Goal: Contribute content

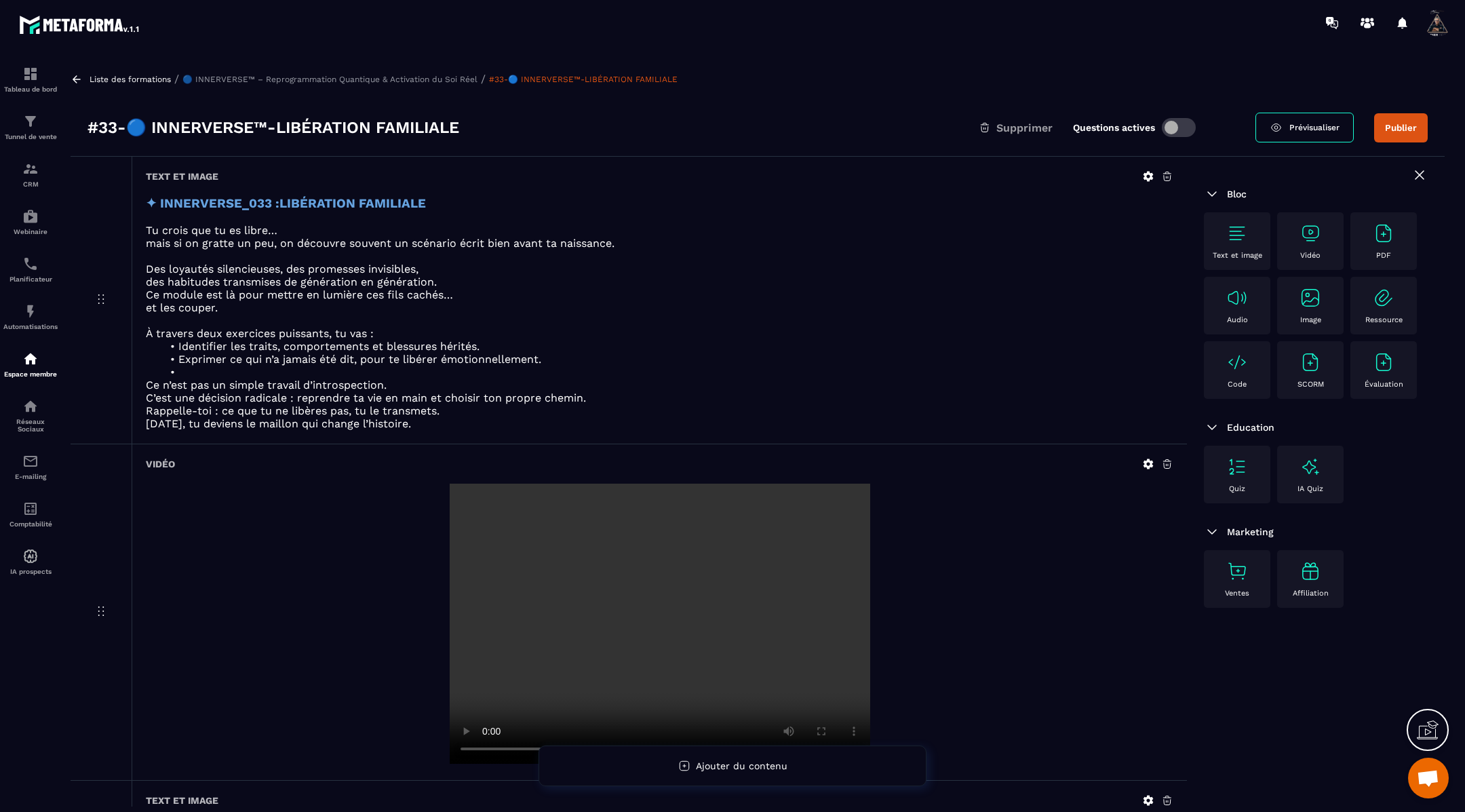
click at [1150, 459] on icon at bounding box center [1149, 464] width 10 height 10
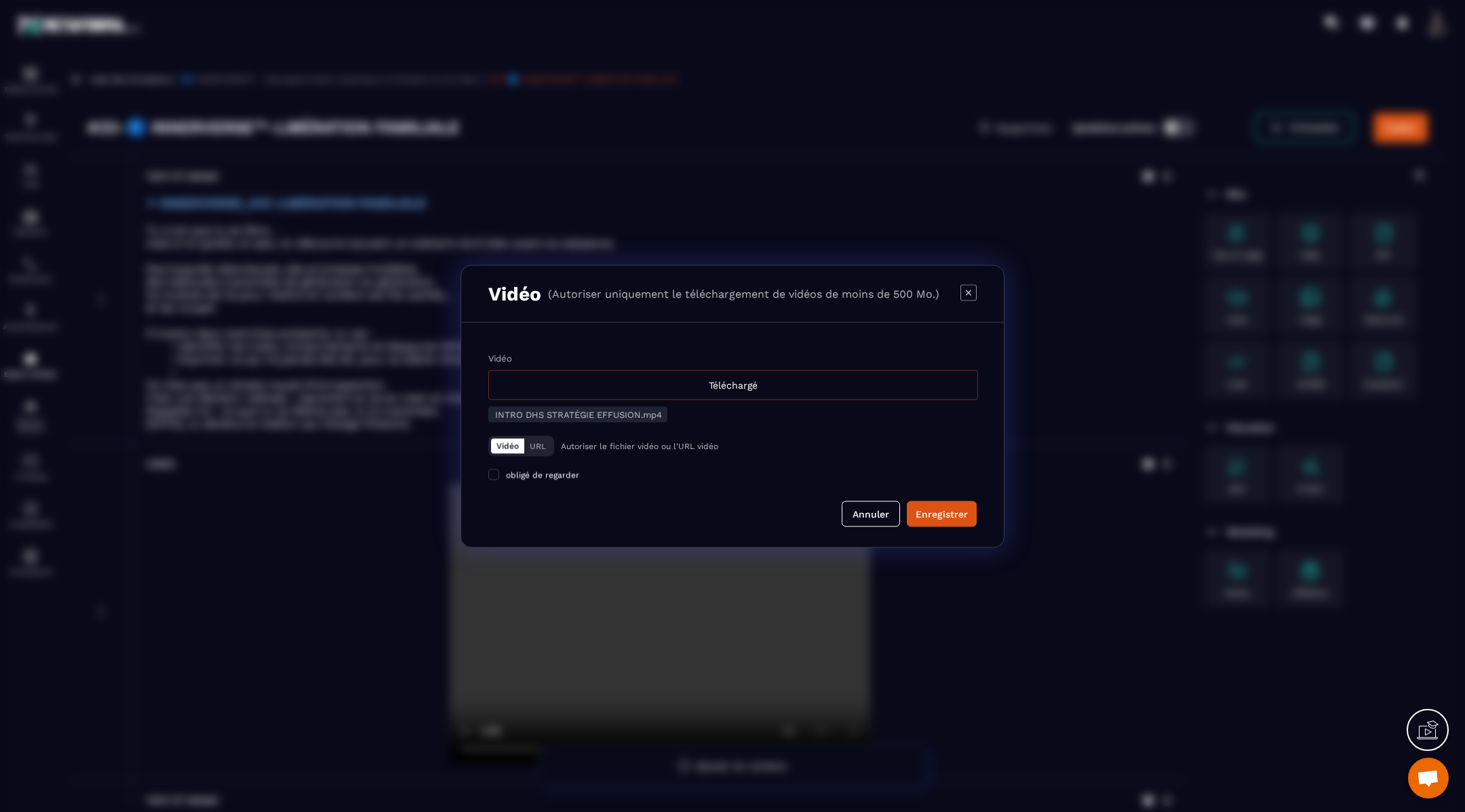
click at [714, 382] on div "Téléchargé" at bounding box center [733, 384] width 489 height 29
click at [0, 0] on input "Vidéo Téléchargé" at bounding box center [0, 0] width 0 height 0
click at [932, 509] on div "Enregistrer" at bounding box center [942, 514] width 52 height 14
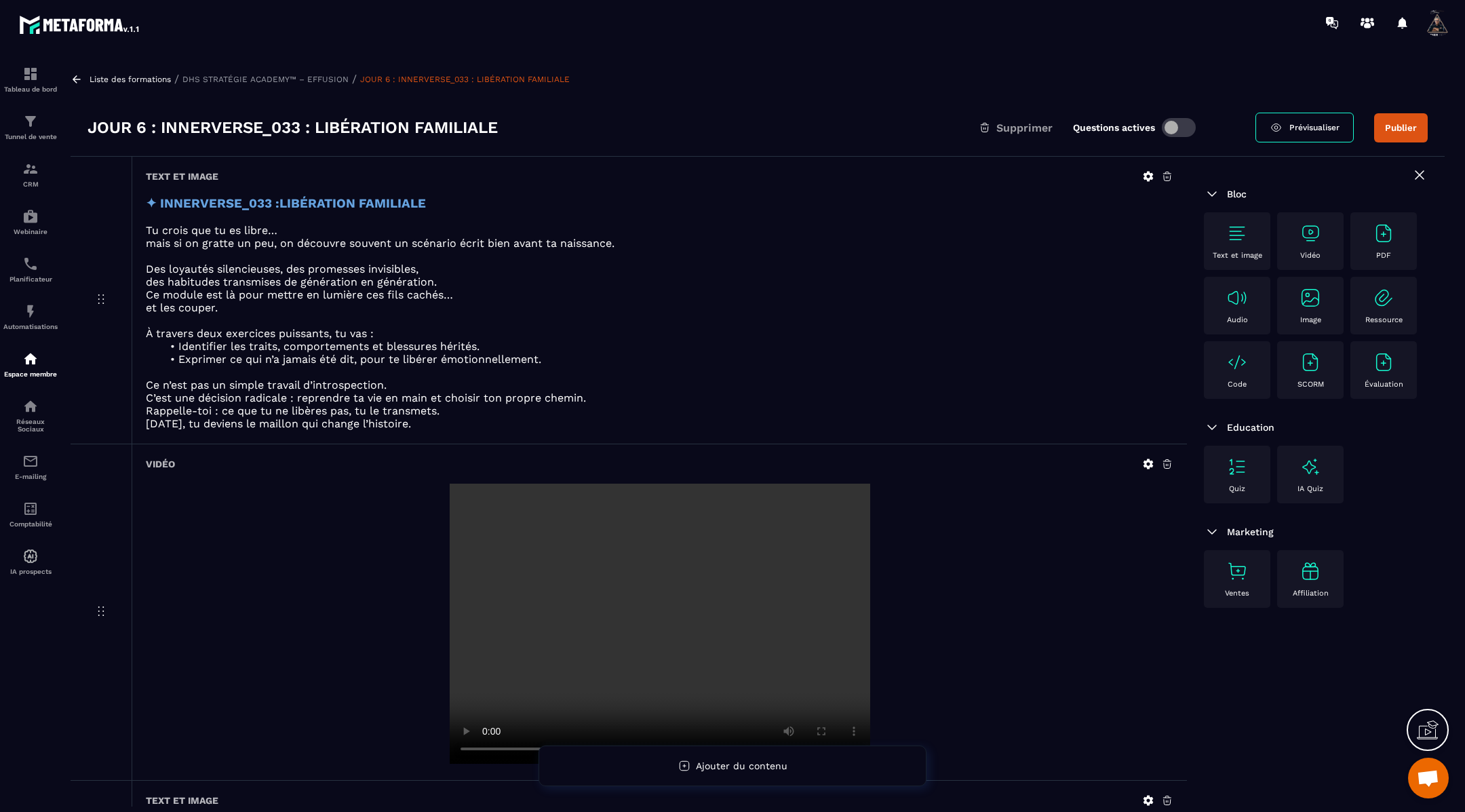
click at [1151, 462] on icon at bounding box center [1149, 464] width 10 height 10
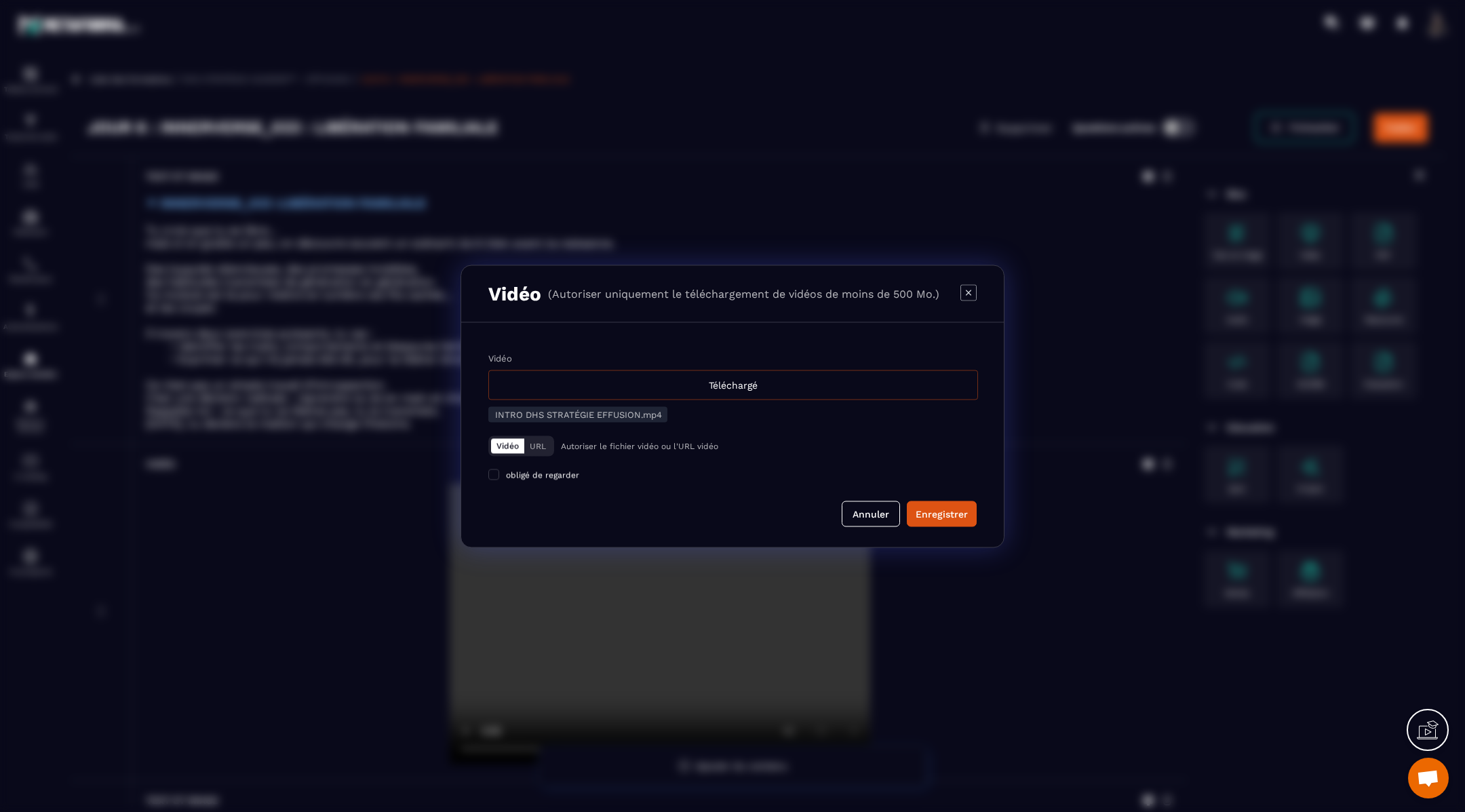
click at [797, 379] on div "Téléchargé" at bounding box center [733, 384] width 489 height 29
click at [0, 0] on input "Vidéo Téléchargé" at bounding box center [0, 0] width 0 height 0
click at [944, 518] on div "Enregistrer" at bounding box center [942, 514] width 52 height 14
